Goal: Information Seeking & Learning: Learn about a topic

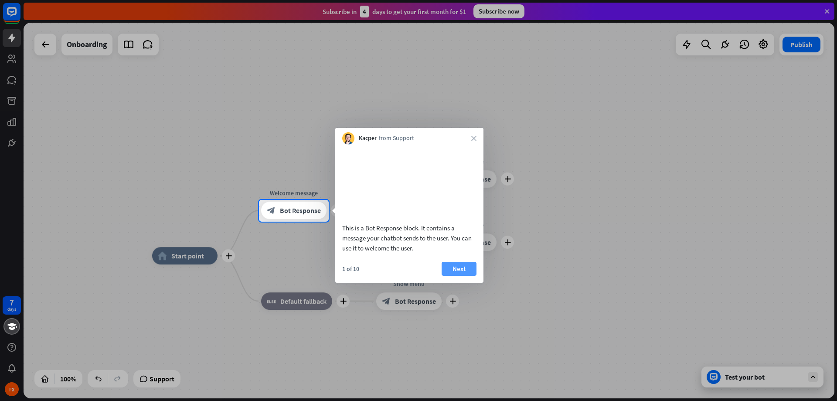
click at [405, 276] on button "Next" at bounding box center [459, 269] width 35 height 14
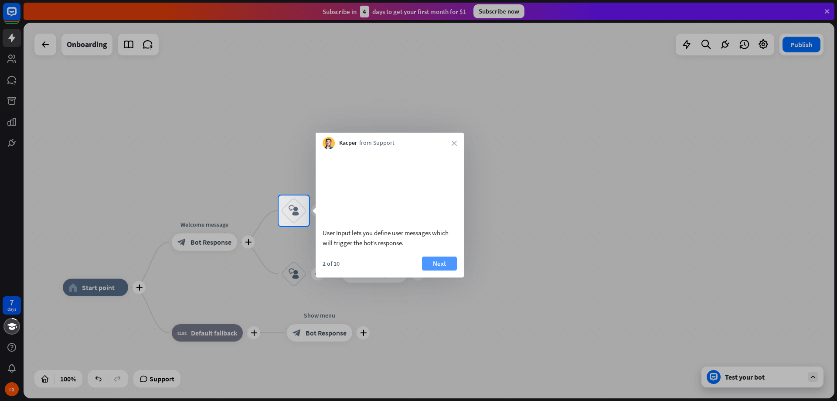
click at [405, 270] on button "Next" at bounding box center [439, 263] width 35 height 14
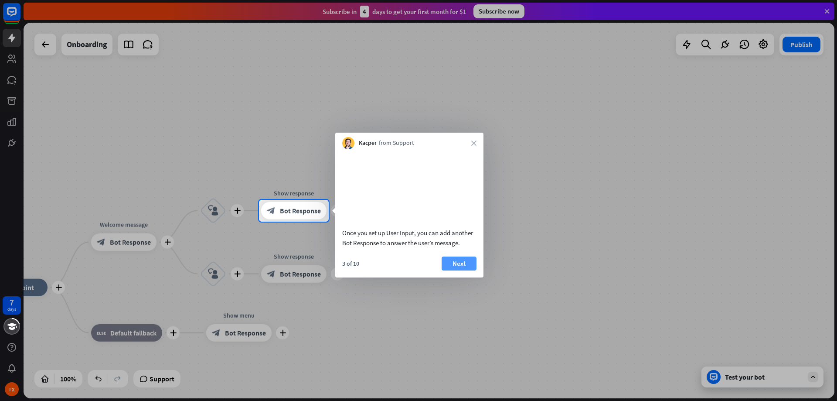
click at [405, 270] on button "Next" at bounding box center [459, 263] width 35 height 14
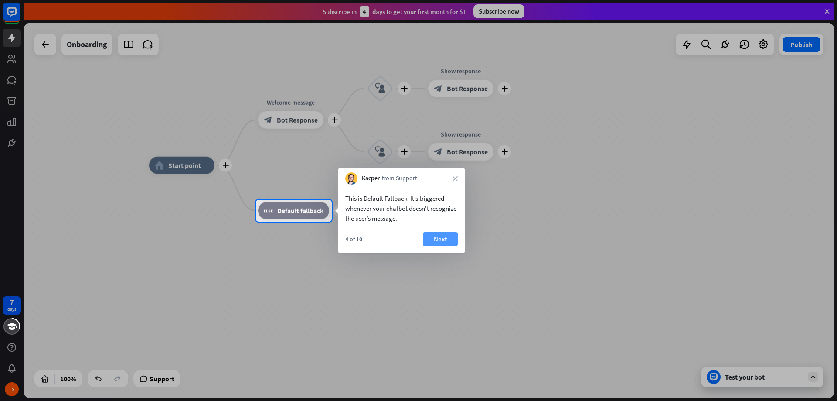
click at [405, 239] on button "Next" at bounding box center [440, 239] width 35 height 14
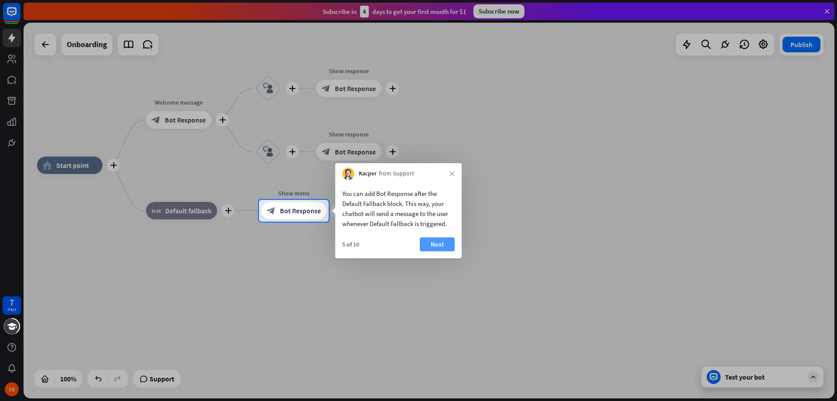
click at [405, 239] on div "5 of 10 Next" at bounding box center [398, 247] width 126 height 21
click at [405, 246] on button "Next" at bounding box center [437, 244] width 35 height 14
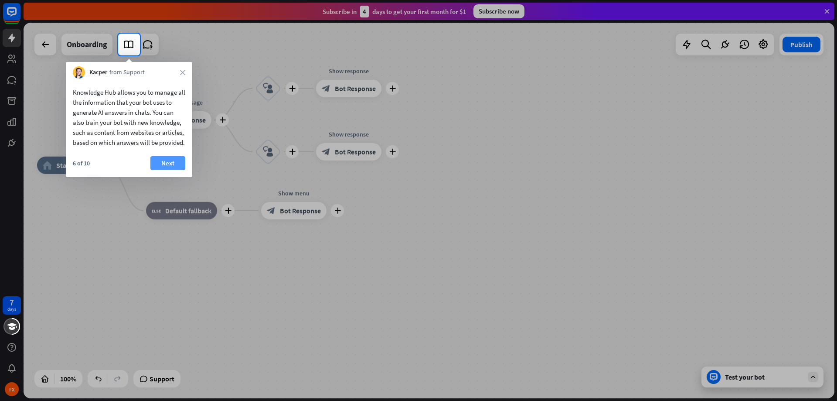
click at [177, 170] on button "Next" at bounding box center [167, 163] width 35 height 14
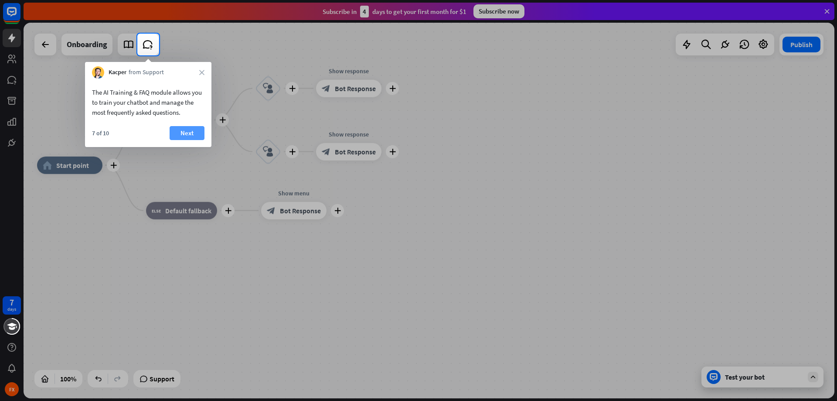
click at [198, 132] on button "Next" at bounding box center [187, 133] width 35 height 14
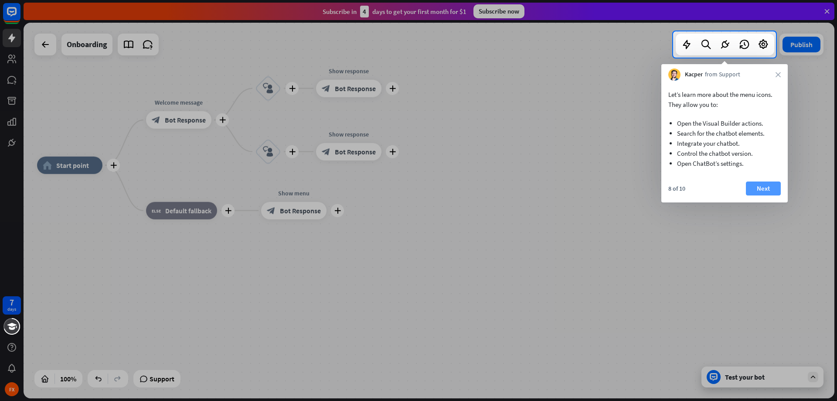
click at [405, 189] on button "Next" at bounding box center [763, 188] width 35 height 14
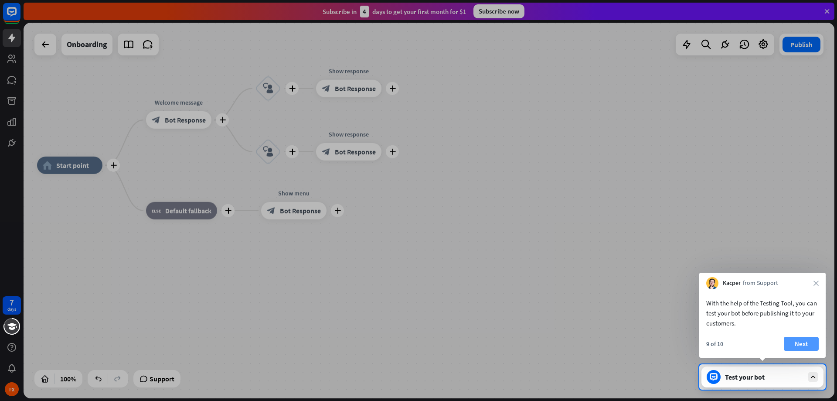
click at [405, 289] on button "Next" at bounding box center [801, 344] width 35 height 14
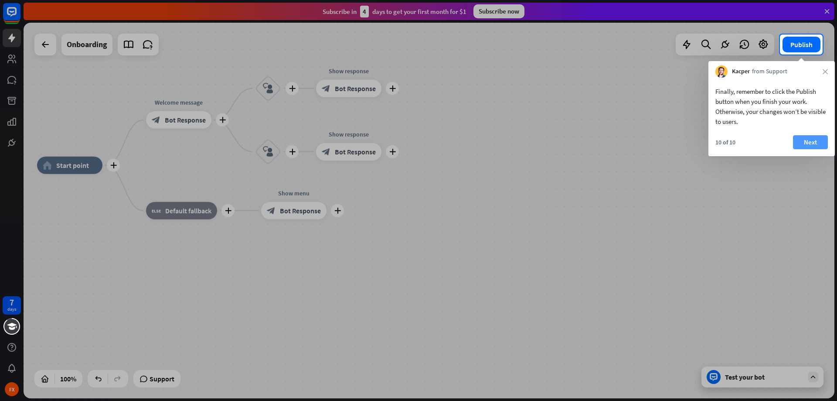
click at [405, 139] on button "Next" at bounding box center [810, 142] width 35 height 14
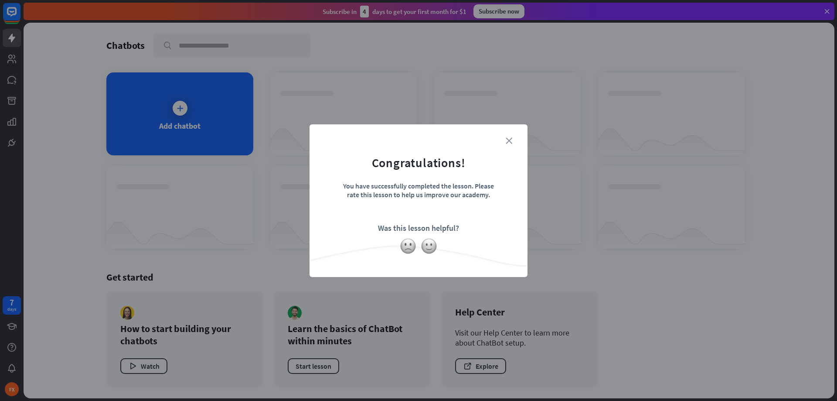
click at [405, 140] on icon "close" at bounding box center [509, 140] width 7 height 7
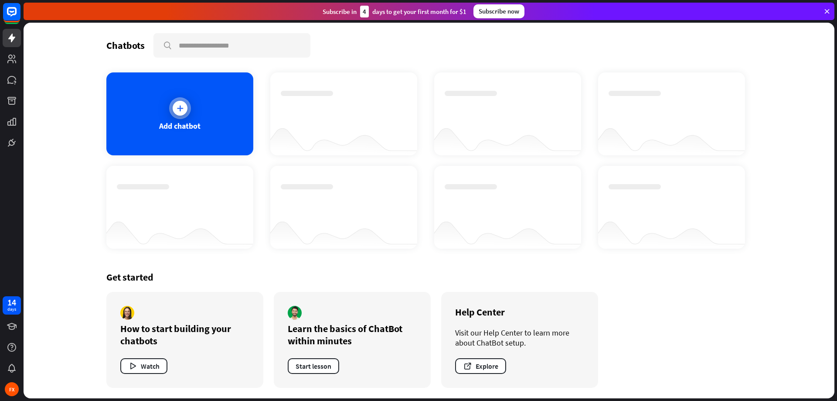
click at [184, 112] on icon at bounding box center [180, 108] width 9 height 9
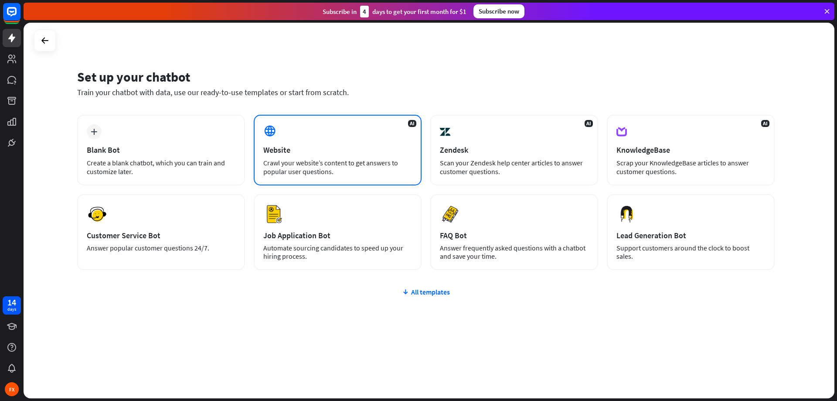
click at [330, 162] on div "Crawl your website’s content to get answers to popular user questions." at bounding box center [337, 166] width 149 height 17
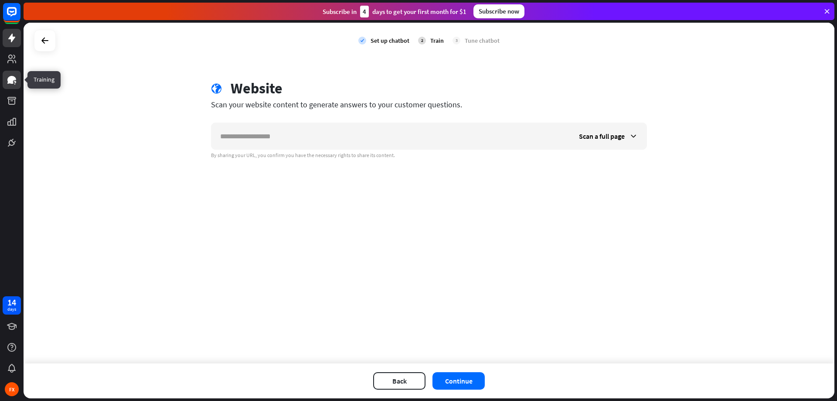
click at [16, 79] on icon at bounding box center [12, 80] width 10 height 10
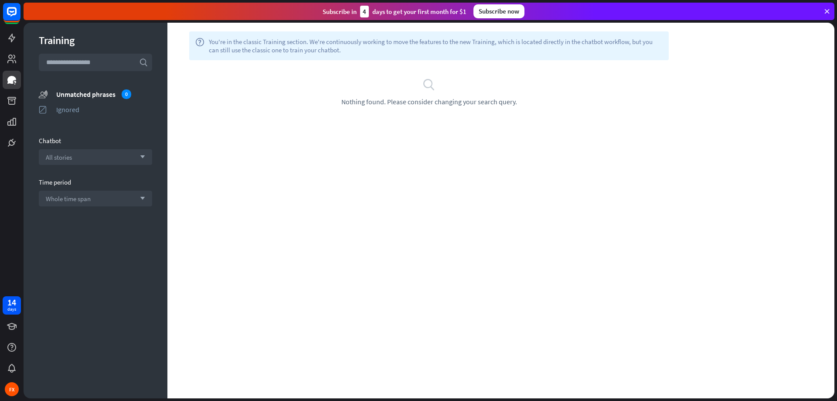
click at [81, 63] on input "text" at bounding box center [95, 62] width 113 height 17
type input "*"
drag, startPoint x: 125, startPoint y: 61, endPoint x: 112, endPoint y: 68, distance: 14.4
click at [112, 68] on input "**********" at bounding box center [95, 62] width 113 height 17
click at [126, 64] on input "**********" at bounding box center [95, 62] width 113 height 17
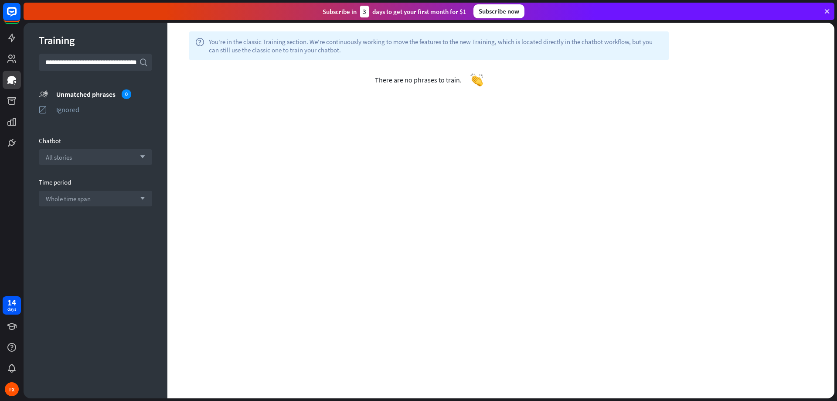
scroll to position [0, 23]
type input "**********"
click at [11, 39] on icon at bounding box center [11, 38] width 7 height 9
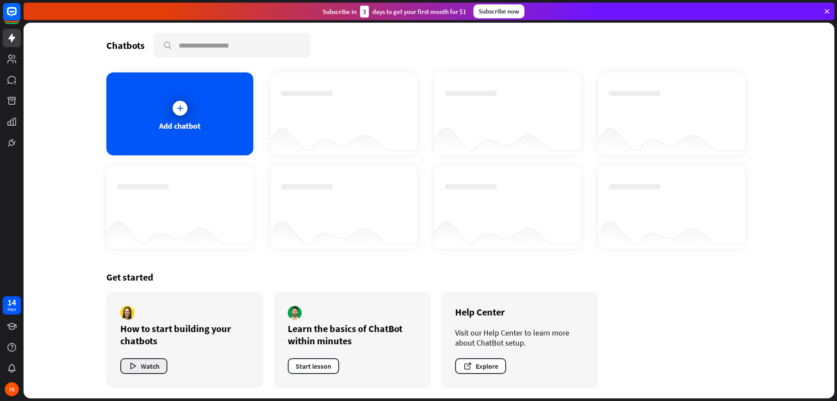
click at [152, 289] on button "Watch" at bounding box center [143, 366] width 47 height 16
